Goal: Information Seeking & Learning: Learn about a topic

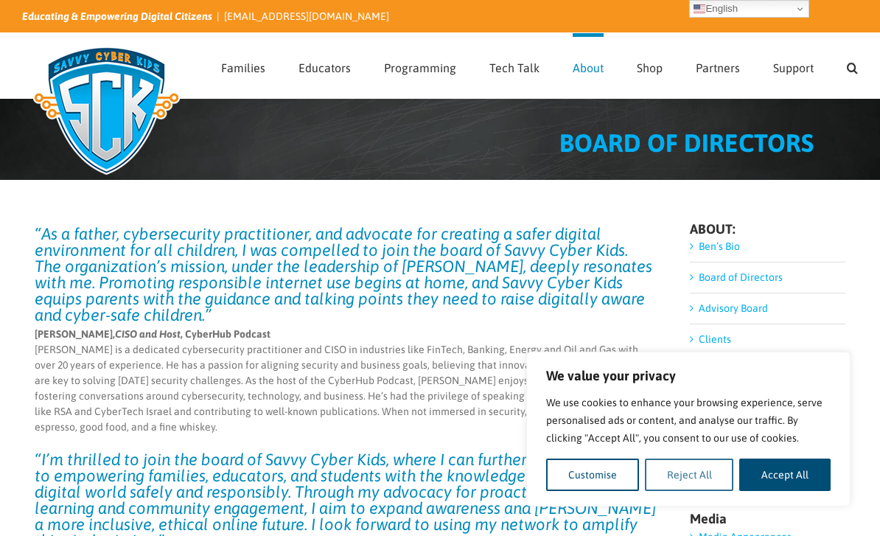
click at [696, 480] on button "Reject All" at bounding box center [689, 475] width 89 height 32
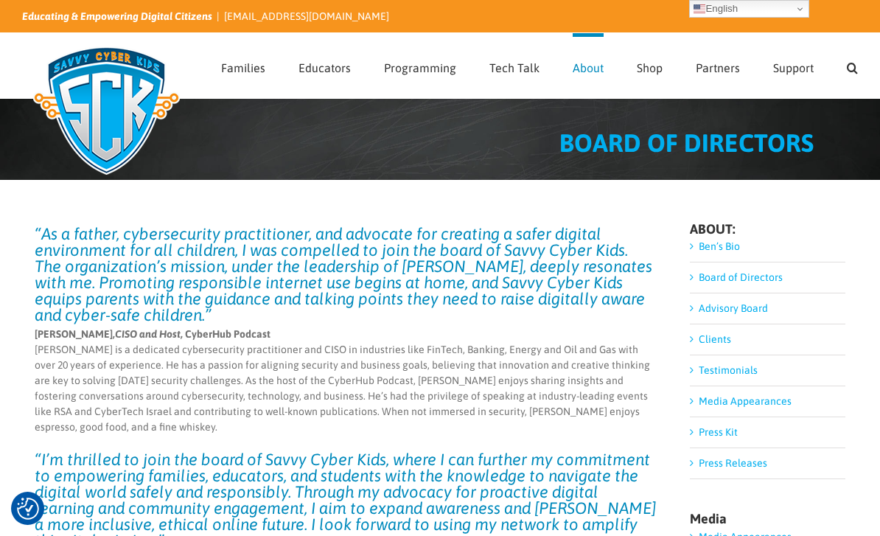
click at [748, 275] on link "Board of Directors" at bounding box center [741, 277] width 84 height 12
click at [705, 279] on link "Board of Directors" at bounding box center [741, 277] width 84 height 12
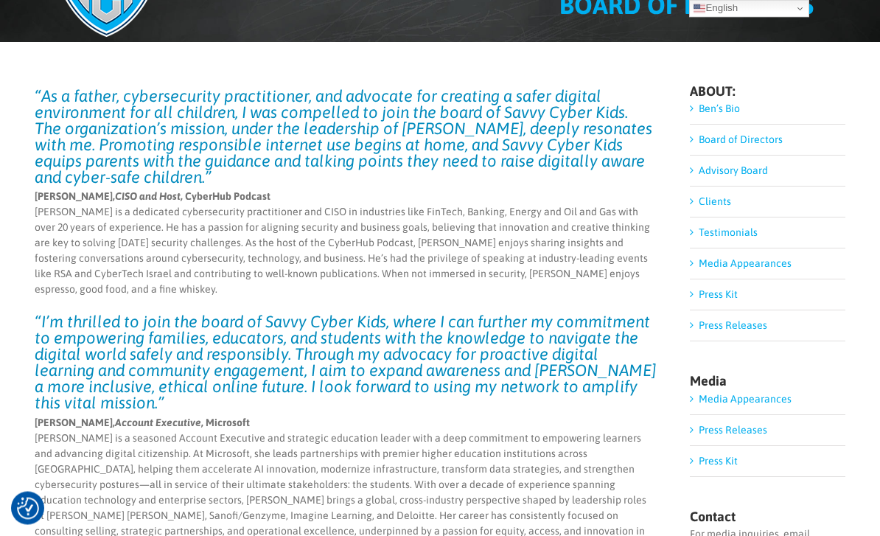
scroll to position [138, 0]
click at [717, 173] on link "Advisory Board" at bounding box center [733, 170] width 69 height 12
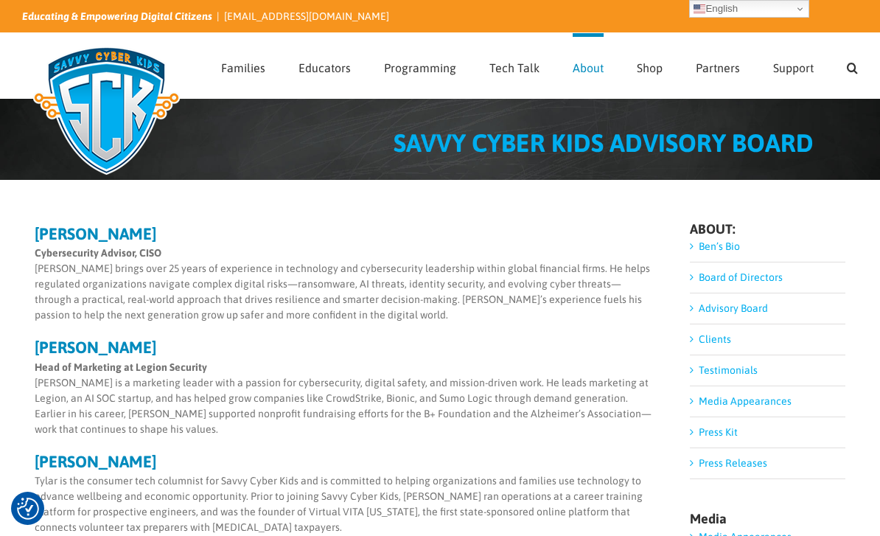
click at [699, 275] on link "Board of Directors" at bounding box center [741, 277] width 84 height 12
